Goal: Task Accomplishment & Management: Manage account settings

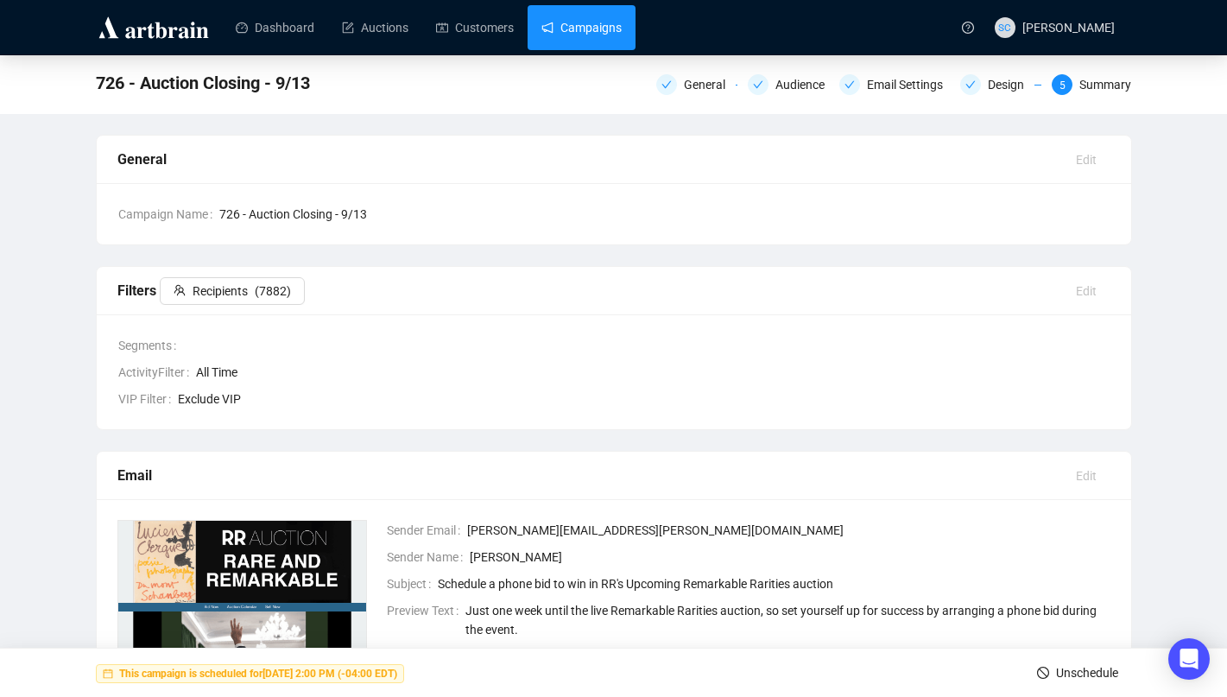
click at [584, 32] on link "Campaigns" at bounding box center [582, 27] width 80 height 45
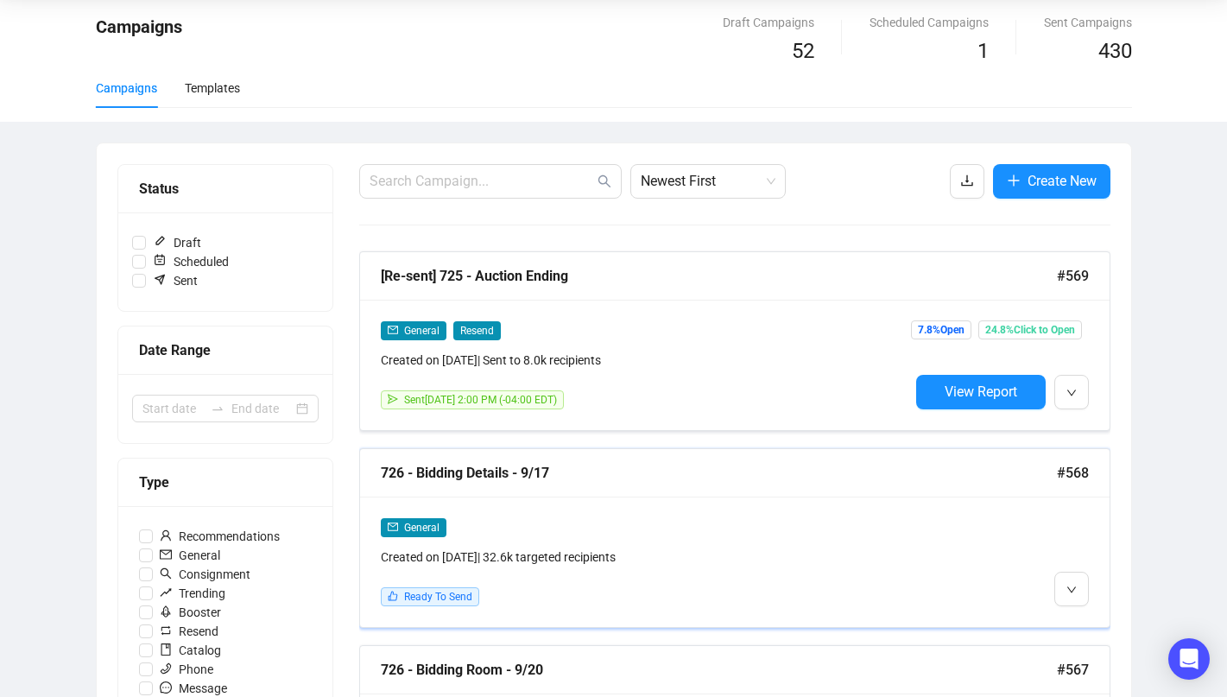
scroll to position [74, 0]
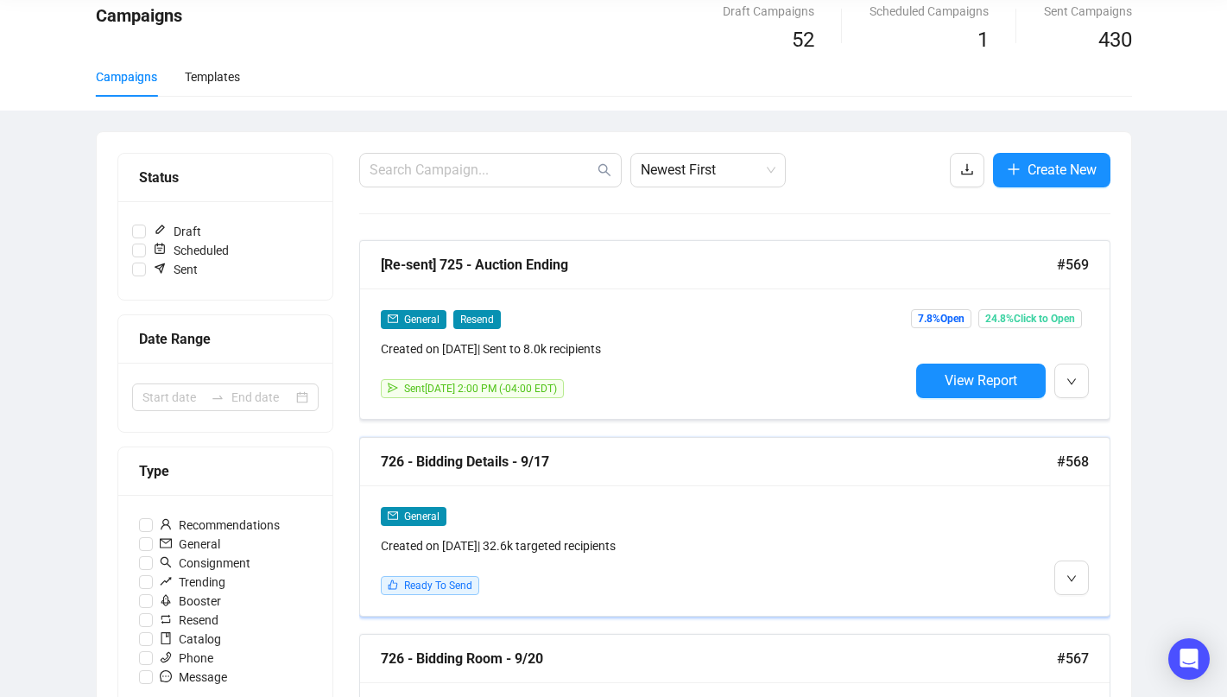
click at [821, 470] on div "726 - Bidding Details - 9/17" at bounding box center [719, 462] width 676 height 22
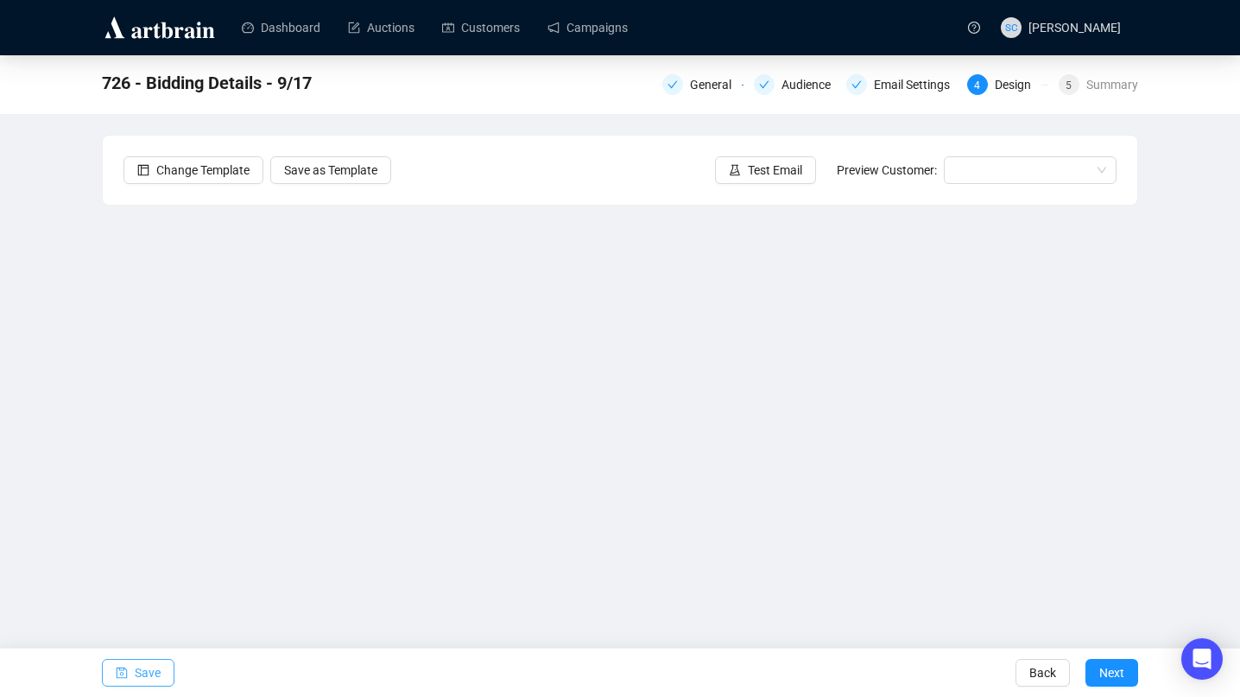
click at [140, 673] on span "Save" at bounding box center [148, 673] width 26 height 48
click at [1157, 365] on div "726 - Bidding Details - 9/17 General Audience Email Settings 4 Design 5 Summary…" at bounding box center [620, 346] width 1240 height 582
click at [46, 439] on div "726 - Bidding Details - 9/17 General Audience Email Settings 4 Design 5 Summary…" at bounding box center [620, 346] width 1240 height 582
click at [131, 673] on button "Save" at bounding box center [138, 673] width 73 height 28
